Goal: Information Seeking & Learning: Check status

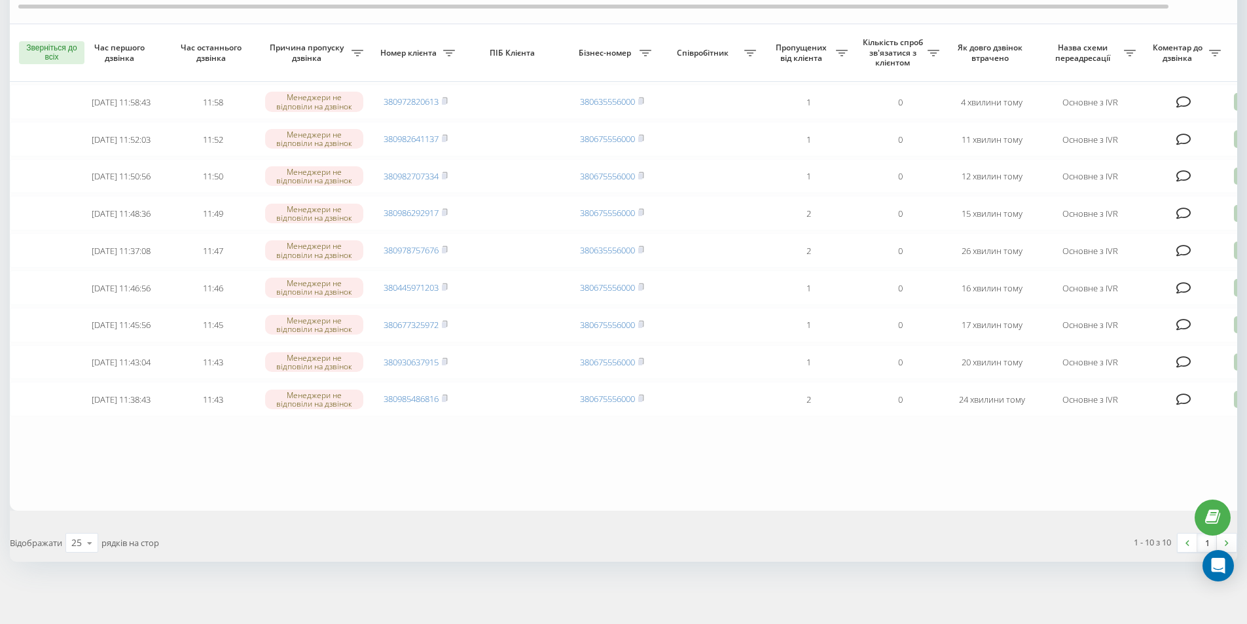
scroll to position [47, 0]
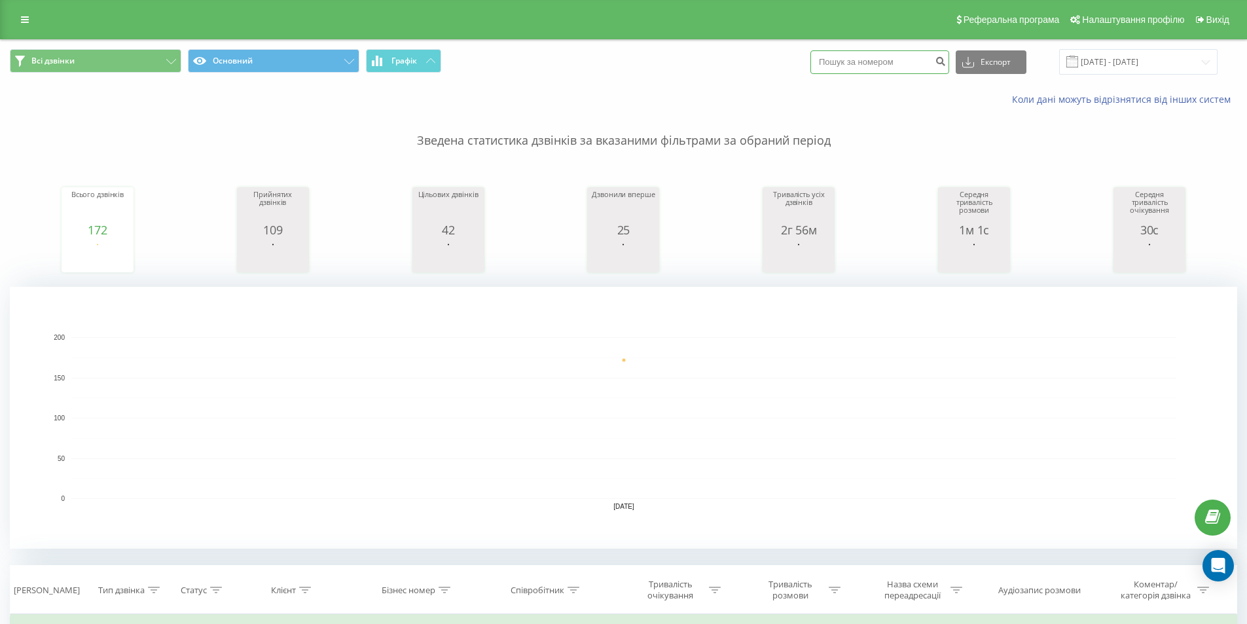
click at [860, 58] on input at bounding box center [880, 62] width 139 height 24
type input "0631571202"
click at [946, 64] on icon "submit" at bounding box center [940, 60] width 11 height 8
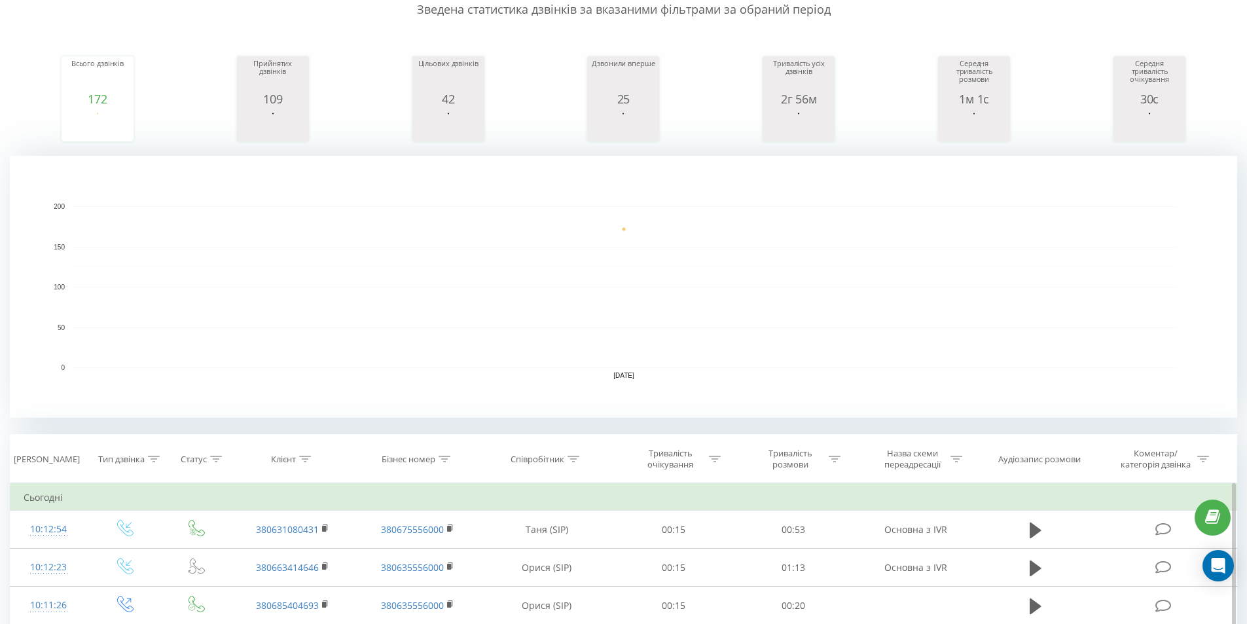
scroll to position [187, 0]
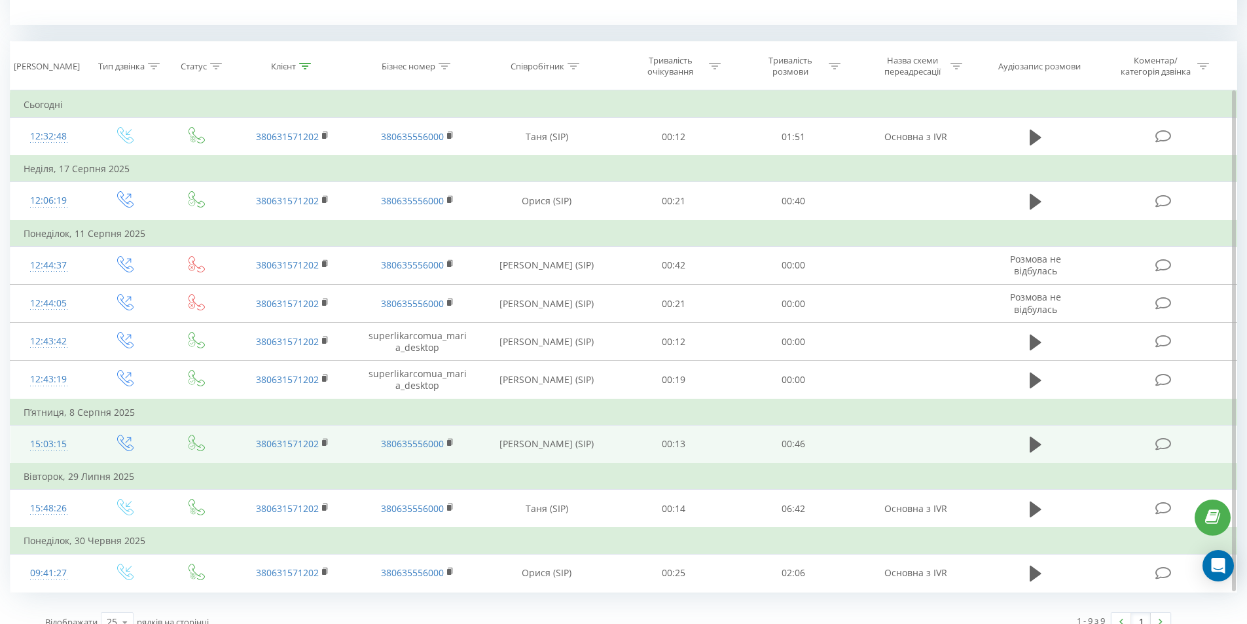
scroll to position [541, 0]
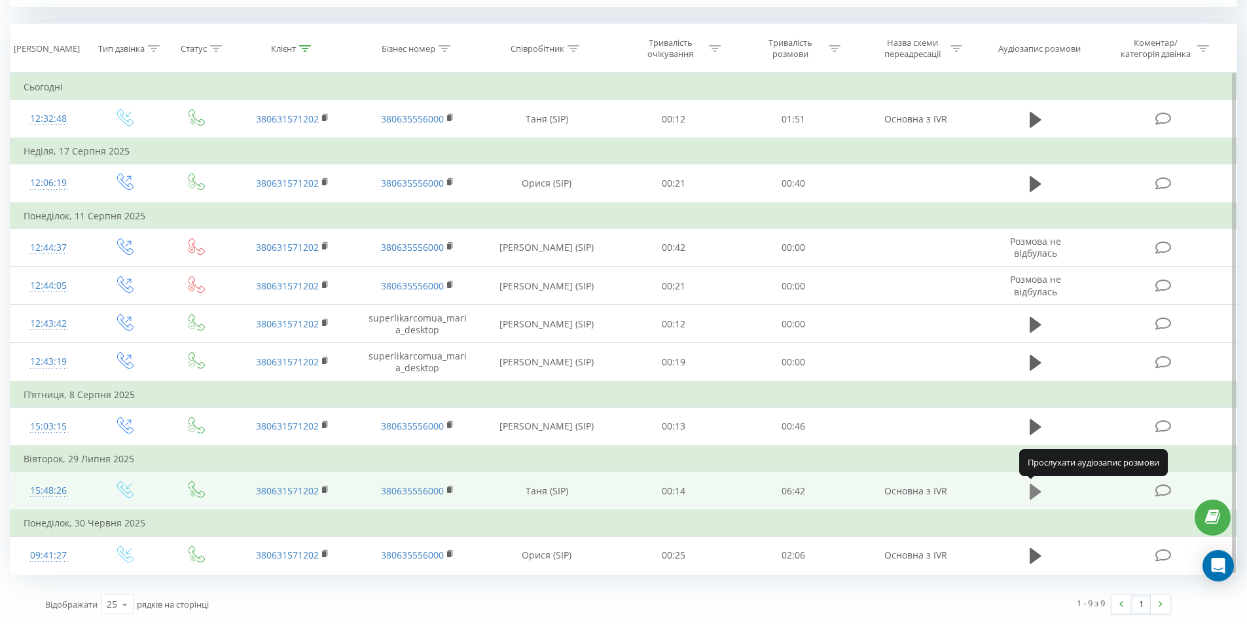
click at [1038, 494] on icon at bounding box center [1036, 492] width 12 height 16
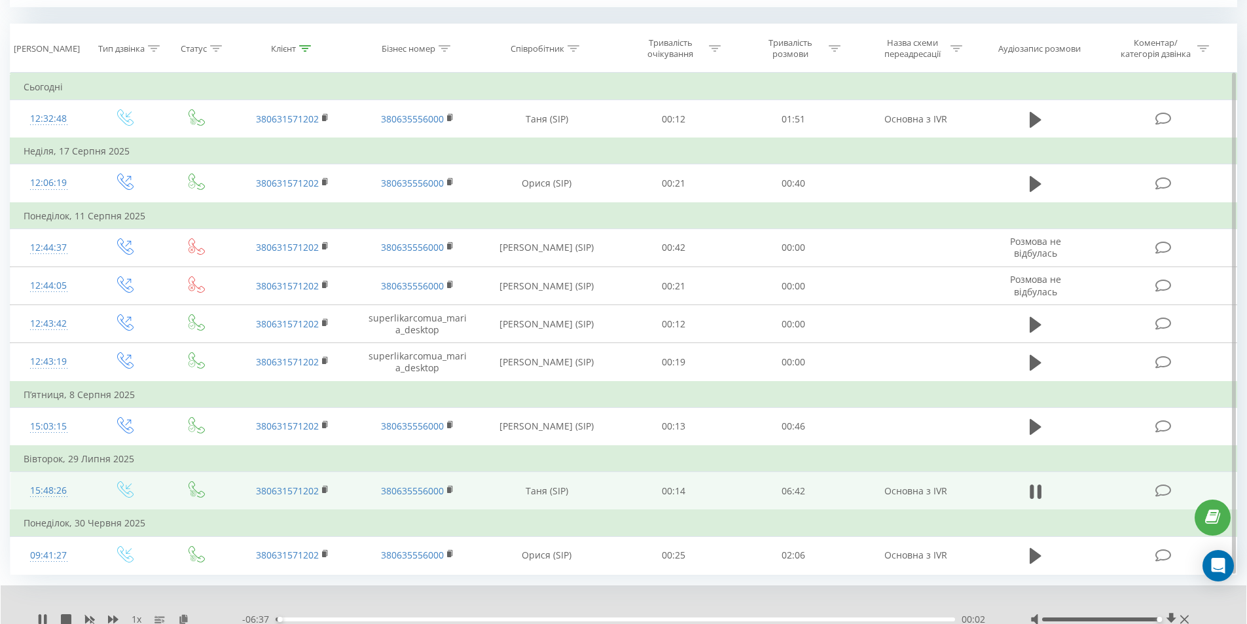
drag, startPoint x: 1096, startPoint y: 617, endPoint x: 1156, endPoint y: 624, distance: 60.7
drag, startPoint x: 325, startPoint y: 621, endPoint x: 405, endPoint y: 627, distance: 80.7
click at [43, 620] on icon at bounding box center [42, 619] width 10 height 10
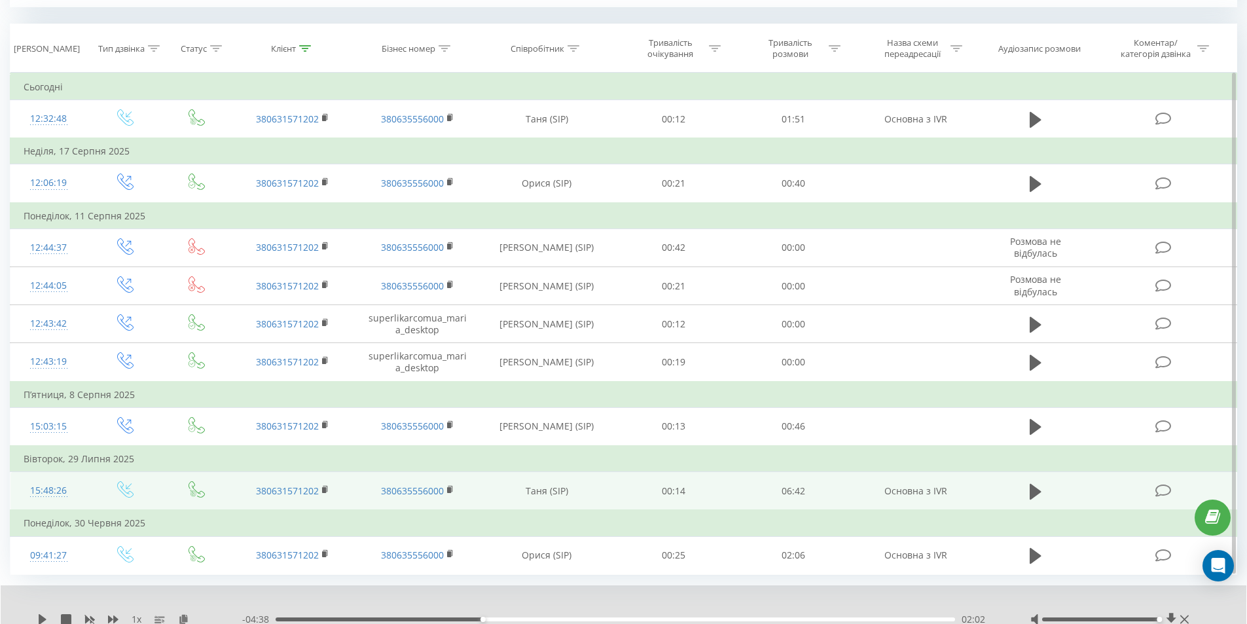
click at [37, 612] on div "1 x - 04:38 02:02 02:02" at bounding box center [624, 610] width 1246 height 50
click at [39, 615] on icon at bounding box center [42, 619] width 10 height 10
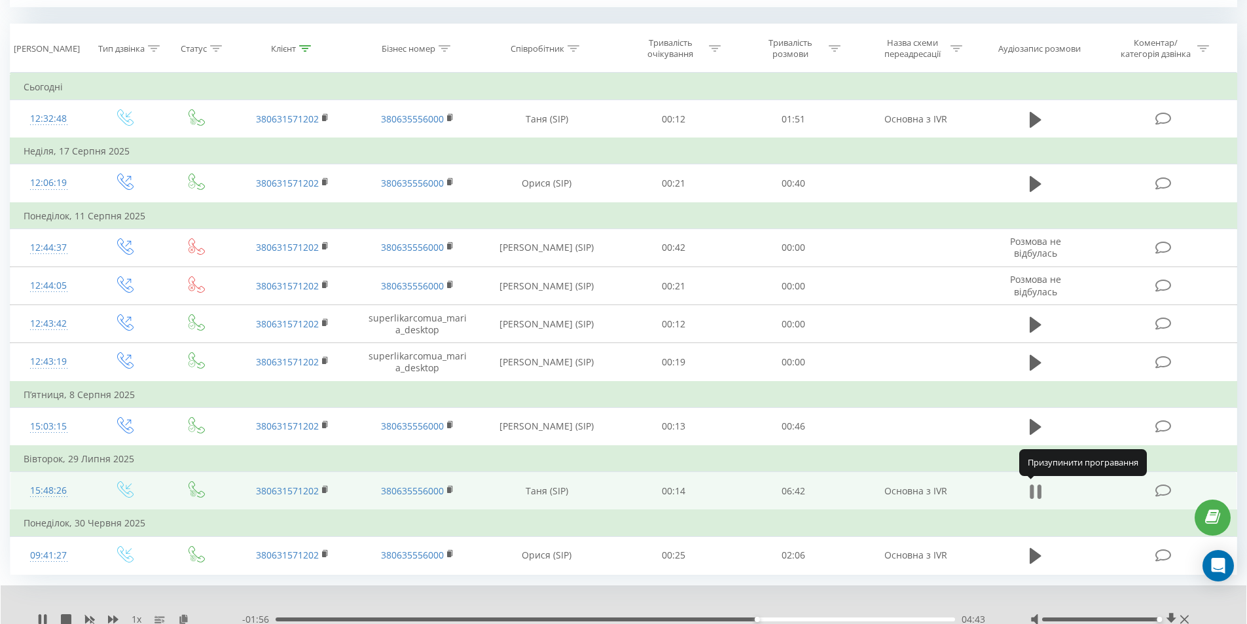
click at [1034, 492] on icon at bounding box center [1036, 492] width 12 height 18
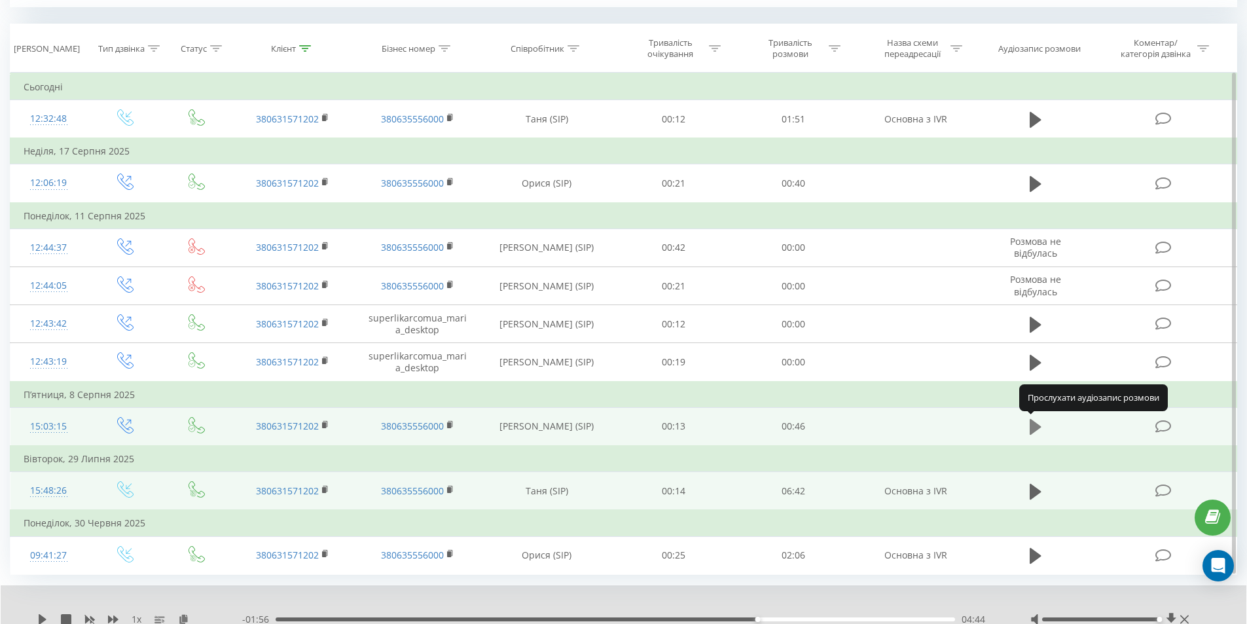
click at [1035, 427] on icon at bounding box center [1036, 427] width 12 height 16
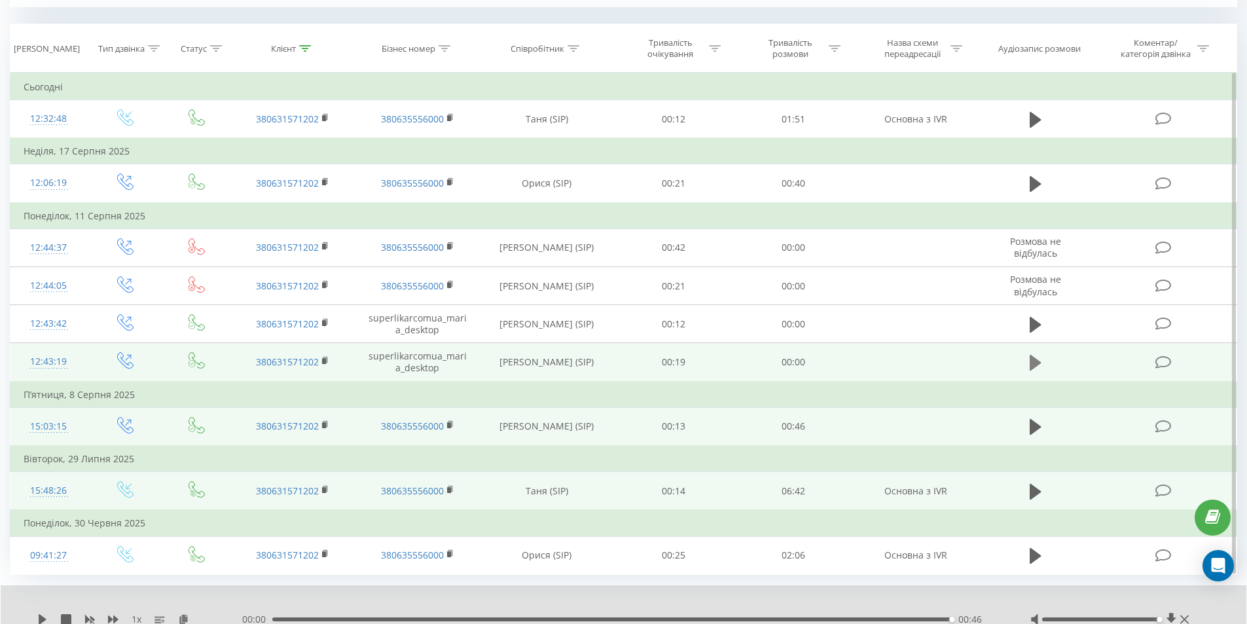
click at [1037, 362] on icon at bounding box center [1036, 363] width 12 height 16
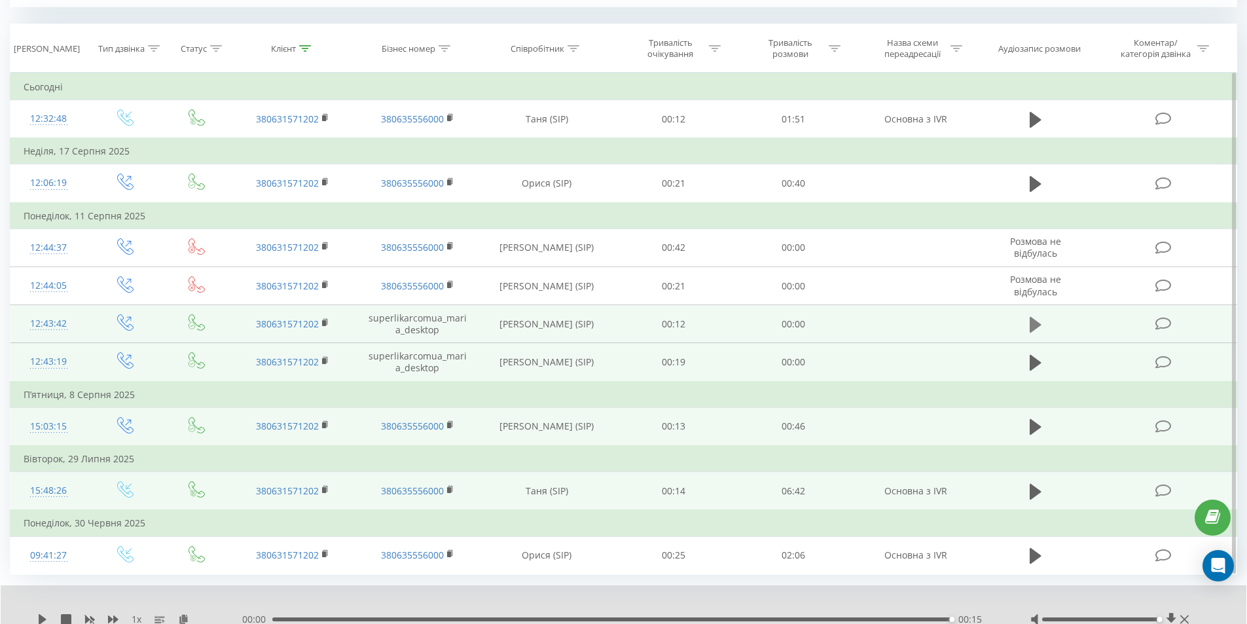
click at [1035, 322] on icon at bounding box center [1036, 325] width 12 height 16
click at [1184, 612] on div "1 x - 00:01 00:06 00:06" at bounding box center [624, 610] width 1246 height 50
click at [1184, 620] on icon at bounding box center [1184, 619] width 9 height 9
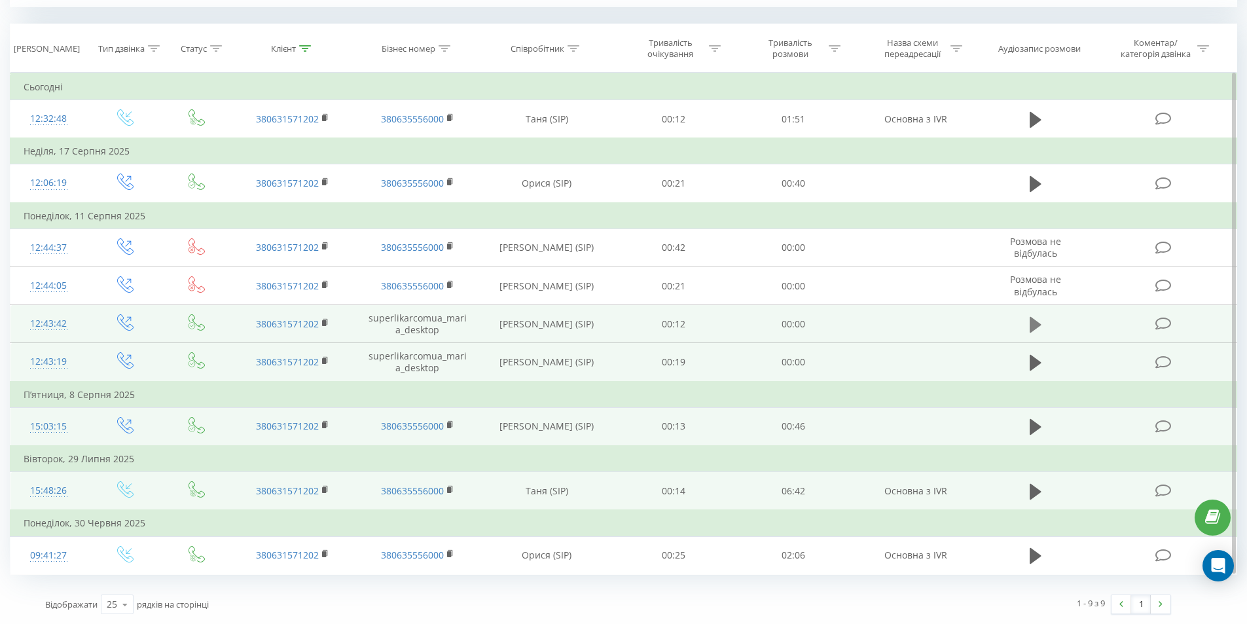
click at [1033, 328] on icon at bounding box center [1036, 325] width 12 height 16
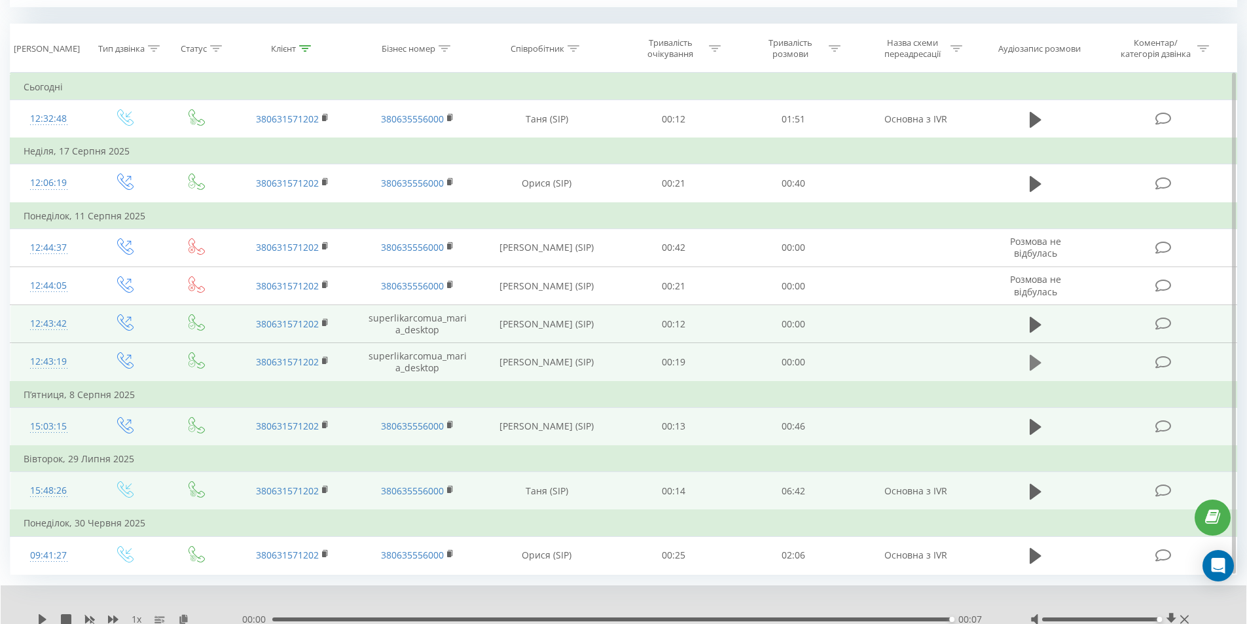
click at [1037, 363] on icon at bounding box center [1036, 363] width 12 height 16
click at [1038, 327] on icon at bounding box center [1036, 325] width 12 height 16
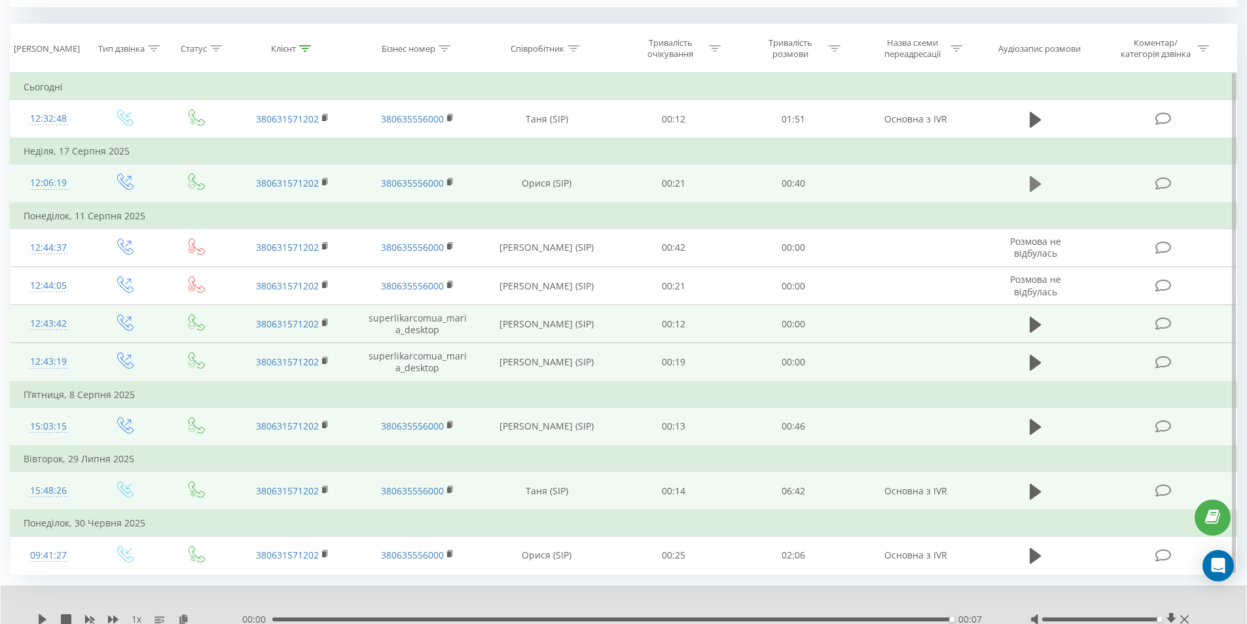
click at [1035, 186] on icon at bounding box center [1036, 184] width 12 height 16
click at [1034, 424] on icon at bounding box center [1036, 427] width 12 height 16
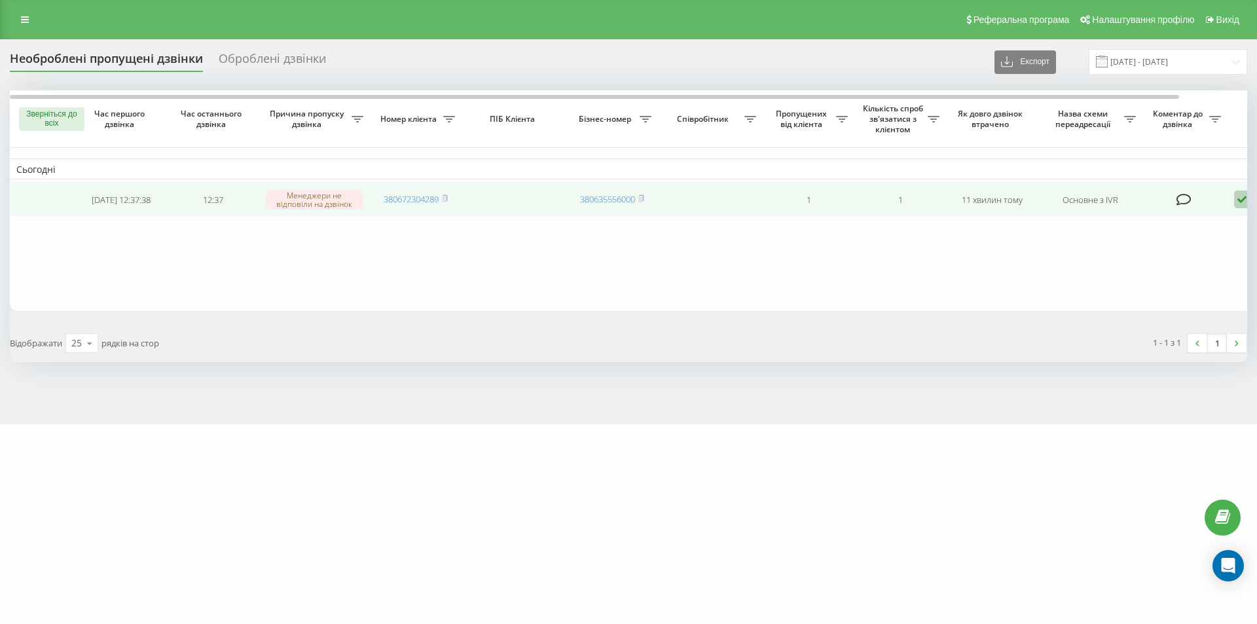
click at [1241, 202] on icon at bounding box center [1242, 200] width 16 height 18
click at [1167, 221] on font "Невдома зв'язуватися" at bounding box center [1140, 220] width 133 height 12
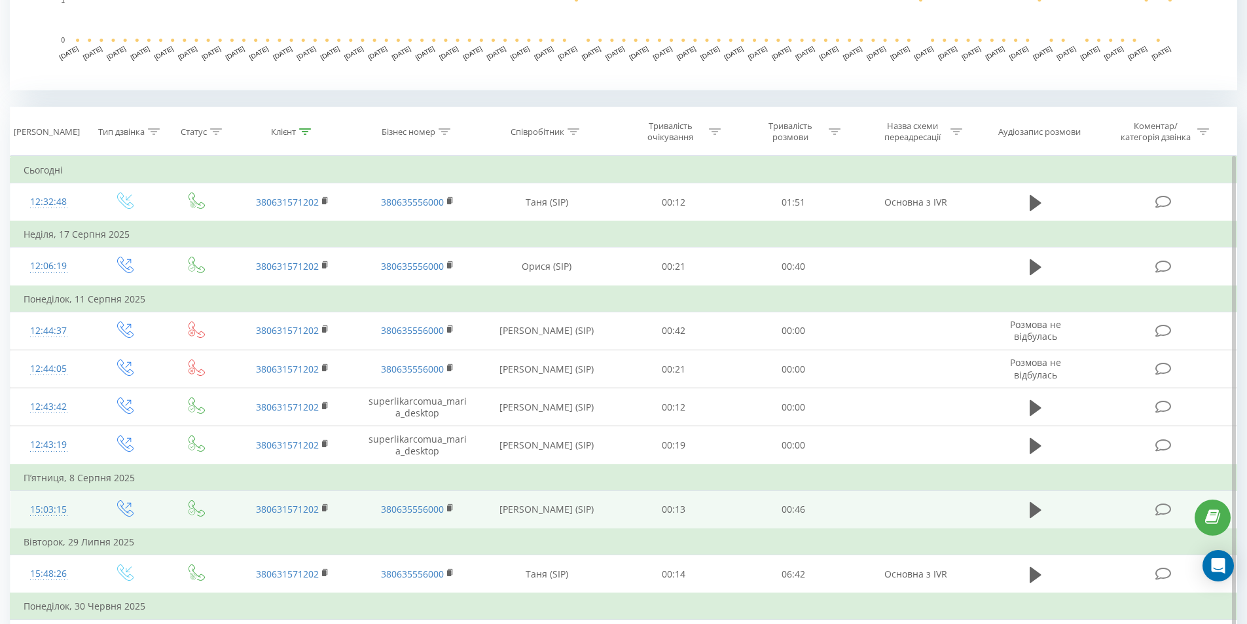
scroll to position [524, 0]
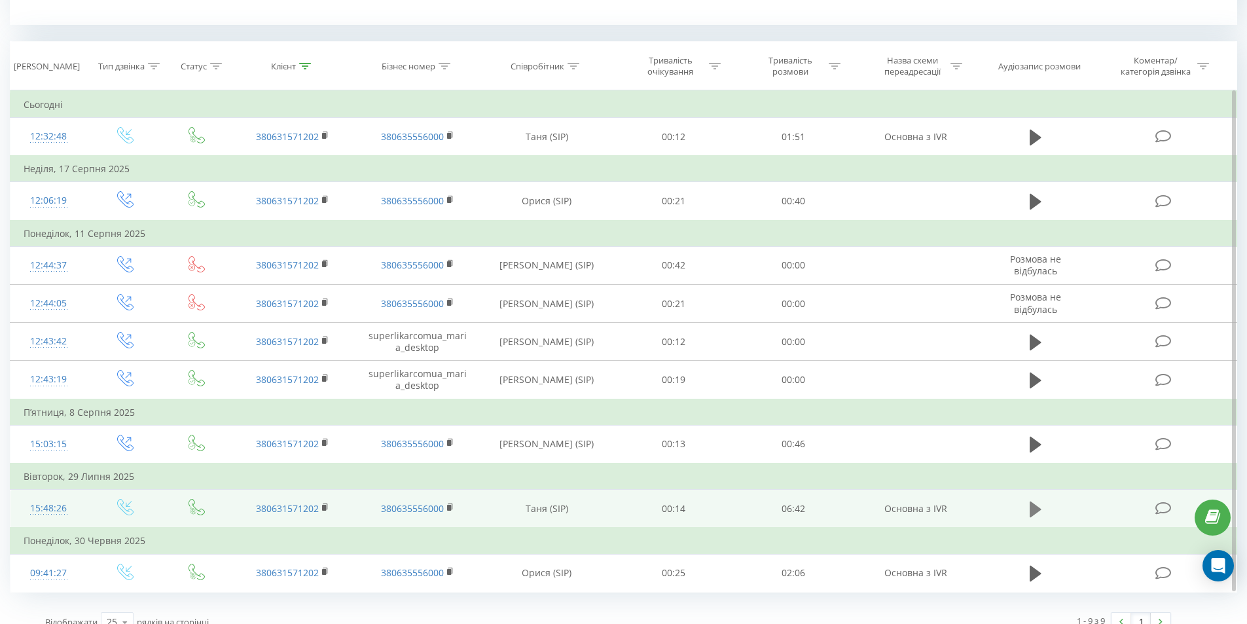
click at [1030, 513] on icon at bounding box center [1036, 509] width 12 height 18
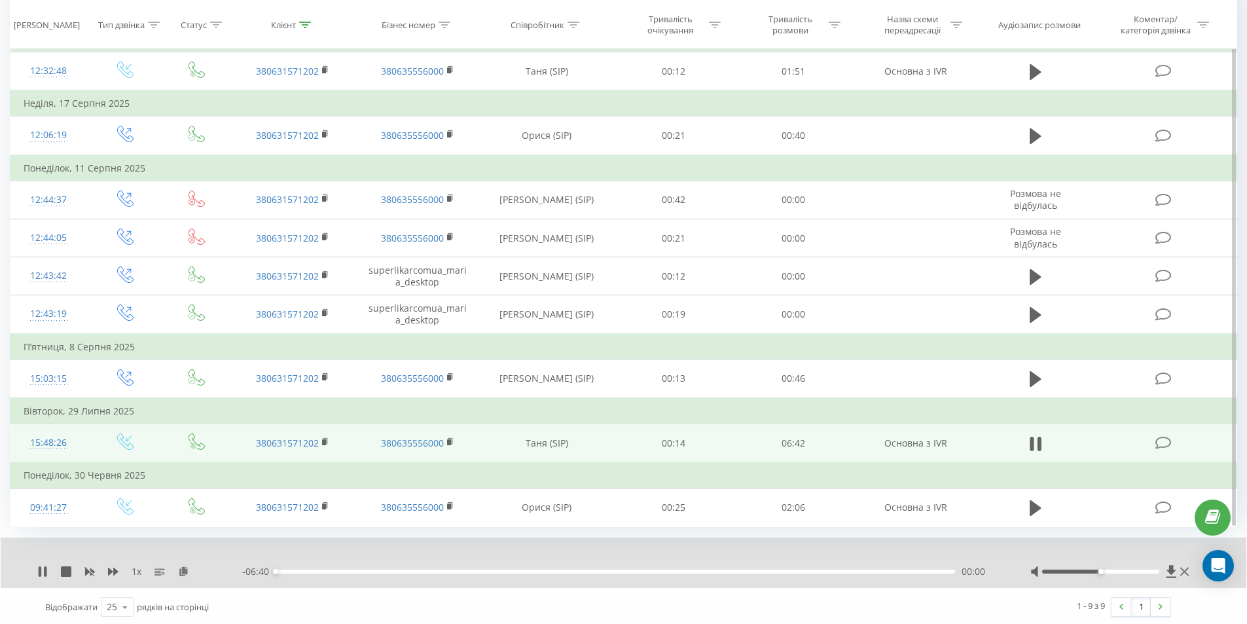
scroll to position [592, 0]
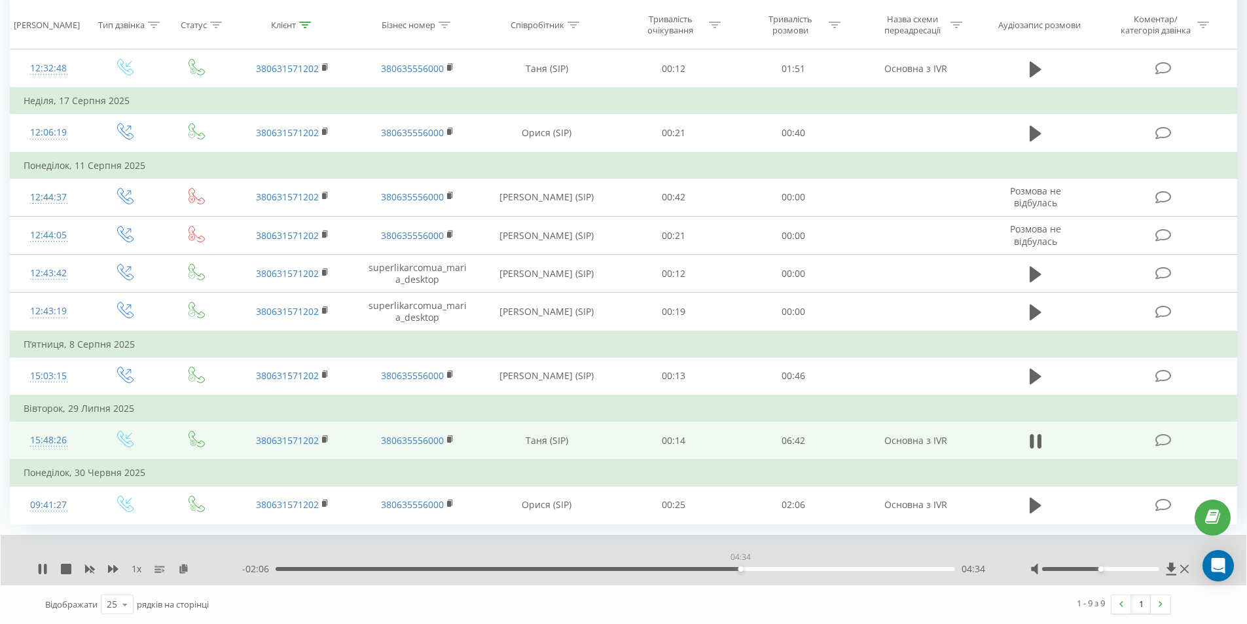
drag, startPoint x: 280, startPoint y: 567, endPoint x: 743, endPoint y: 600, distance: 464.7
click at [742, 600] on div "1 x - 02:06 04:34 04:34 Відображати 25 10 25 50 100 рядків на сторінці 1 - 9 з …" at bounding box center [624, 579] width 1228 height 88
click at [47, 569] on icon at bounding box center [42, 569] width 10 height 10
click at [34, 573] on div "1 x - 01:13 05:27 05:27" at bounding box center [624, 560] width 1246 height 50
click at [39, 562] on div "1 x" at bounding box center [139, 568] width 205 height 13
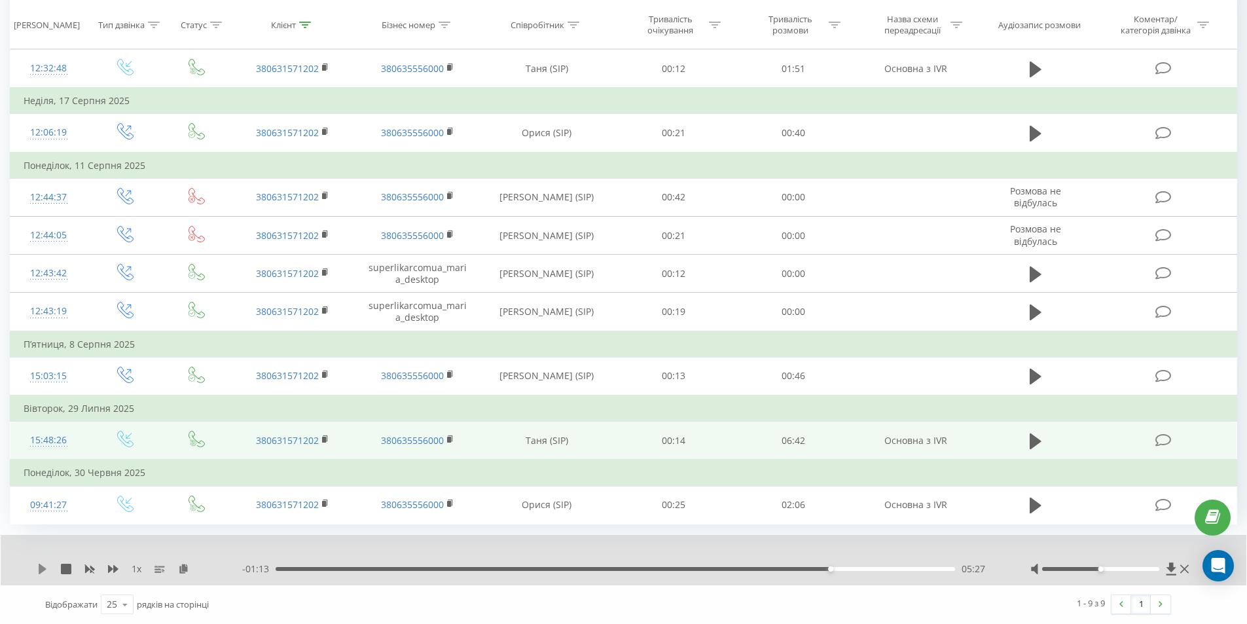
click at [41, 569] on icon at bounding box center [43, 569] width 8 height 10
drag, startPoint x: 949, startPoint y: 569, endPoint x: 716, endPoint y: 583, distance: 233.5
click at [716, 583] on div "1 x - 02:18 04:22 04:22" at bounding box center [624, 560] width 1246 height 50
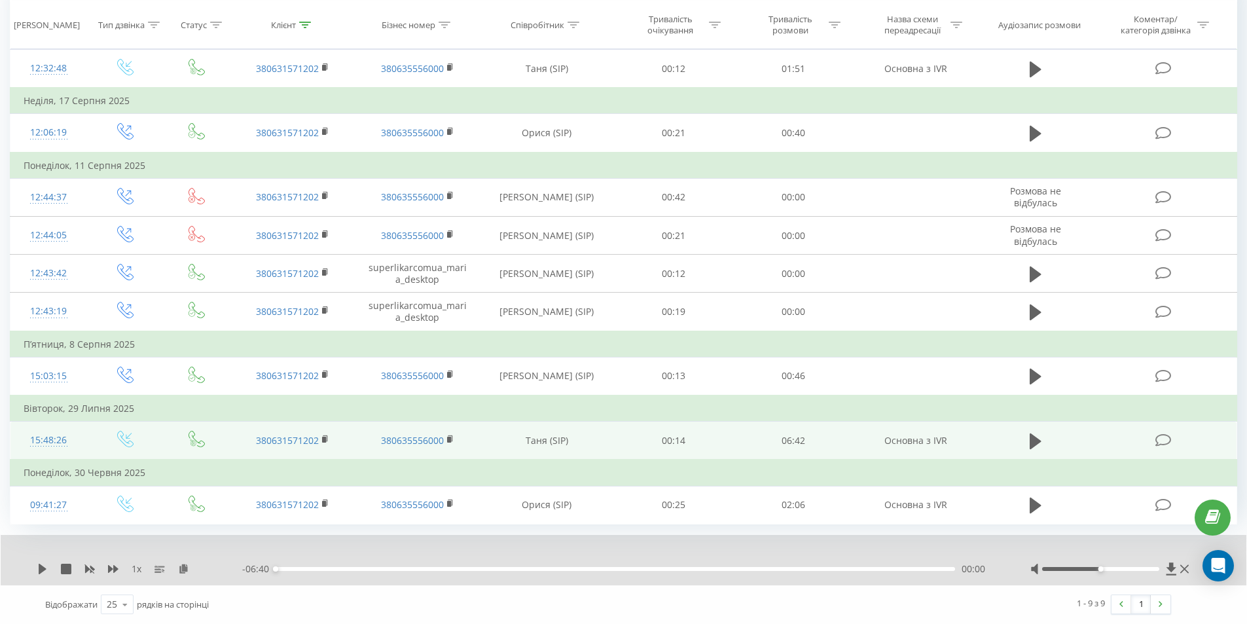
click at [32, 568] on div "1 x - 06:40 00:00 00:00" at bounding box center [624, 560] width 1246 height 50
click at [41, 571] on icon at bounding box center [43, 569] width 8 height 10
drag, startPoint x: 720, startPoint y: 570, endPoint x: 688, endPoint y: 570, distance: 32.1
click at [688, 570] on div "00:00" at bounding box center [616, 569] width 680 height 4
drag, startPoint x: 718, startPoint y: 566, endPoint x: 693, endPoint y: 571, distance: 24.7
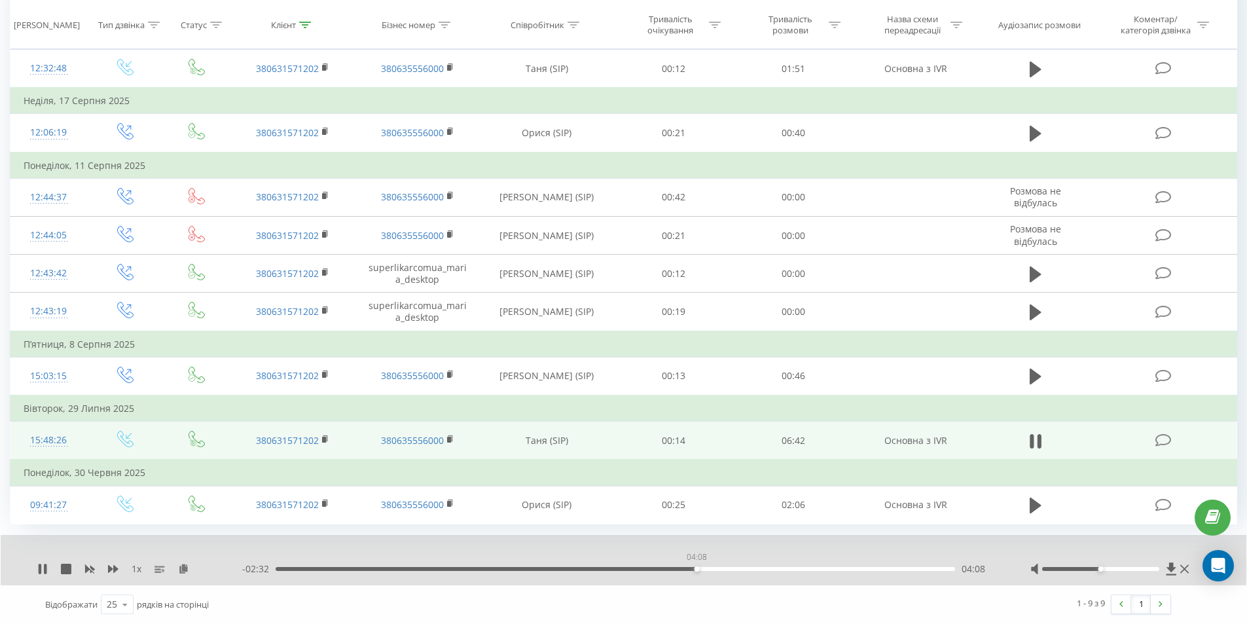
click at [695, 571] on div "04:08" at bounding box center [697, 568] width 5 height 5
drag, startPoint x: 694, startPoint y: 571, endPoint x: 679, endPoint y: 574, distance: 15.3
click at [679, 574] on div "- 02:42 03:57 03:57" at bounding box center [620, 568] width 756 height 13
drag, startPoint x: 688, startPoint y: 572, endPoint x: 672, endPoint y: 574, distance: 15.9
click at [672, 574] on div "- 02:35 04:04 04:04" at bounding box center [620, 568] width 756 height 13
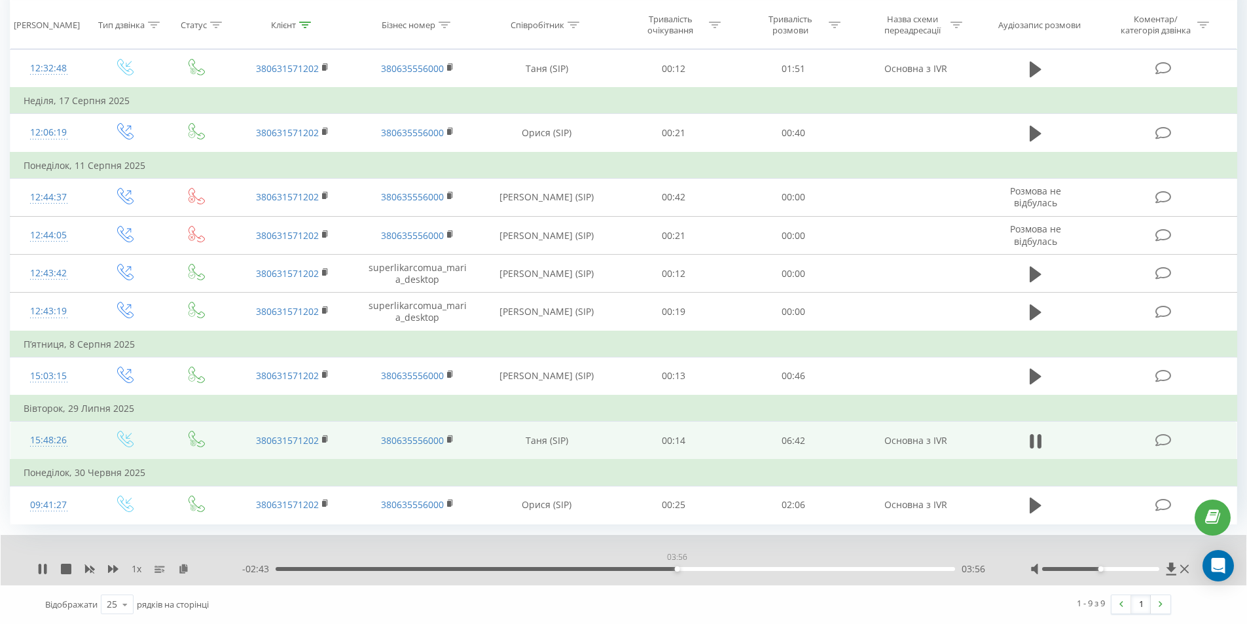
drag, startPoint x: 692, startPoint y: 570, endPoint x: 677, endPoint y: 573, distance: 15.3
click at [677, 573] on div "- 02:43 03:56 03:56" at bounding box center [620, 568] width 756 height 13
drag, startPoint x: 677, startPoint y: 568, endPoint x: 659, endPoint y: 570, distance: 17.8
click at [659, 570] on div "03:47" at bounding box center [616, 569] width 680 height 4
click at [43, 570] on icon at bounding box center [42, 569] width 10 height 10
